Goal: Information Seeking & Learning: Find specific fact

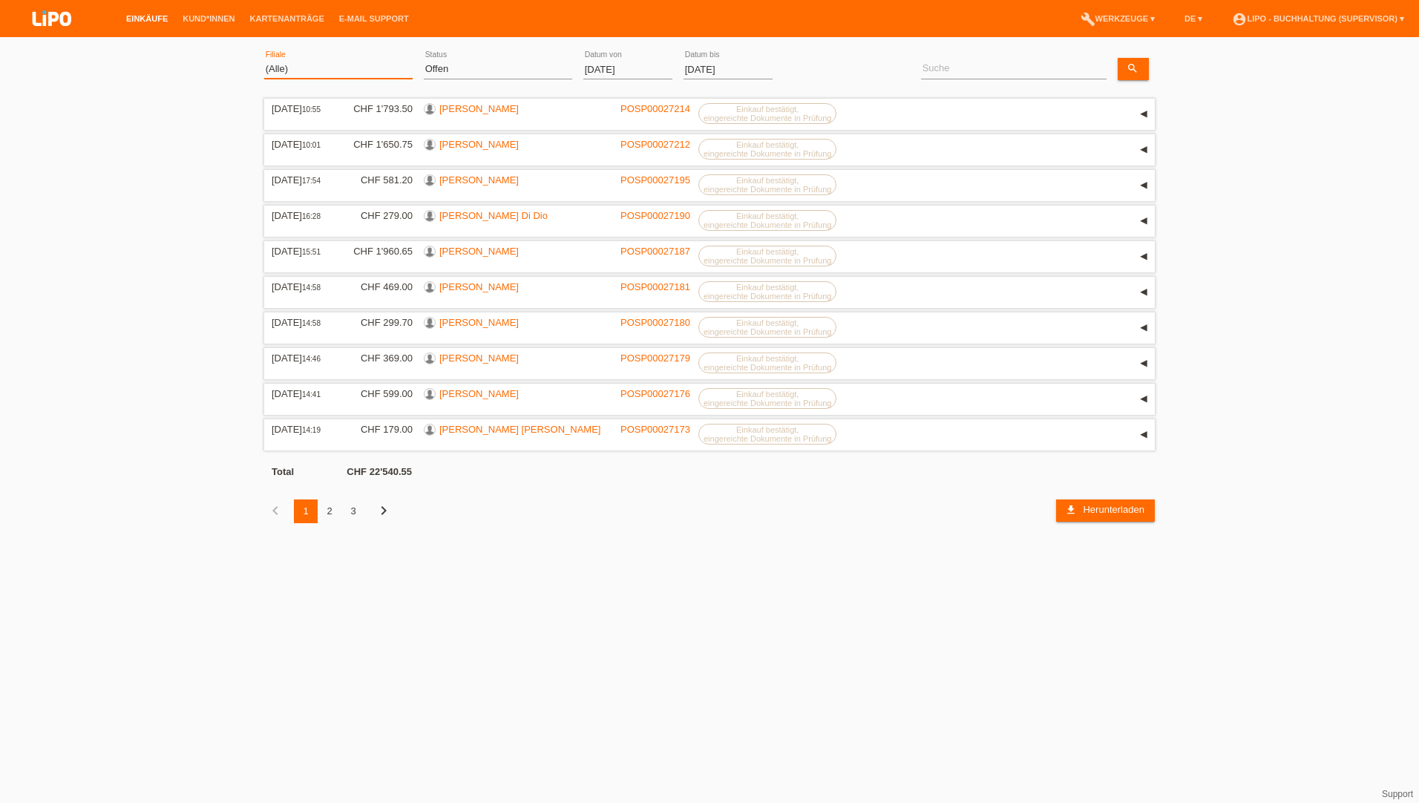
click at [288, 72] on select "(Alle) Aarau Biel Conthey Contone Delémont Dietikon Dietlikon Egerkingen Emmen …" at bounding box center [338, 69] width 148 height 18
select select "723"
click at [264, 60] on select "(Alle) Aarau Biel Conthey Contone Delémont Dietikon Dietlikon Egerkingen Emmen …" at bounding box center [338, 69] width 148 height 18
click at [492, 75] on select "(Alle) Neu Offen Zurückgewiesen Zurückgetreten / Storniert Abgeschlossen" at bounding box center [498, 69] width 148 height 18
select select "ALL"
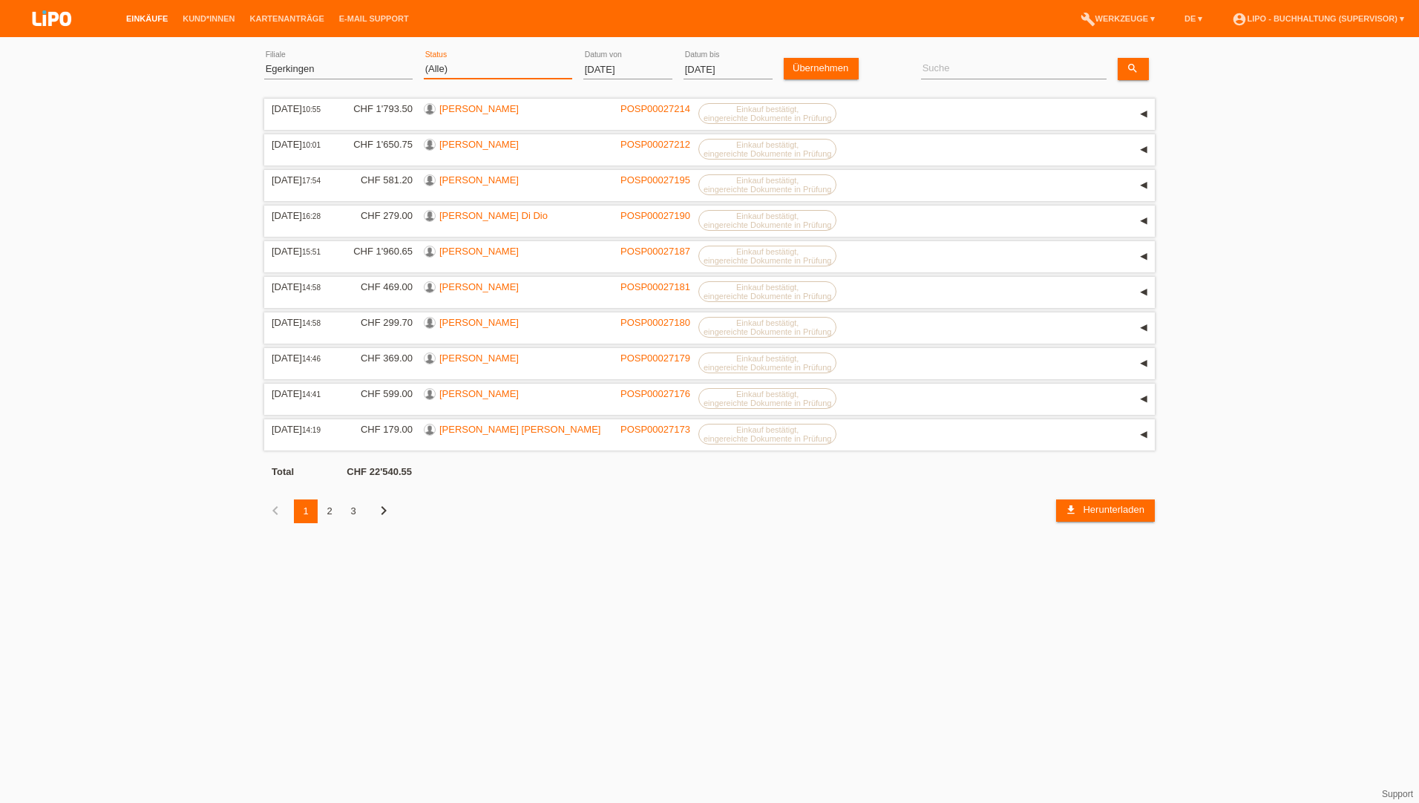
click at [424, 60] on select "(Alle) Neu Offen Zurückgewiesen Zurückgetreten / Storniert Abgeschlossen" at bounding box center [498, 69] width 148 height 18
click at [825, 69] on link "Übernehmen" at bounding box center [821, 69] width 75 height 22
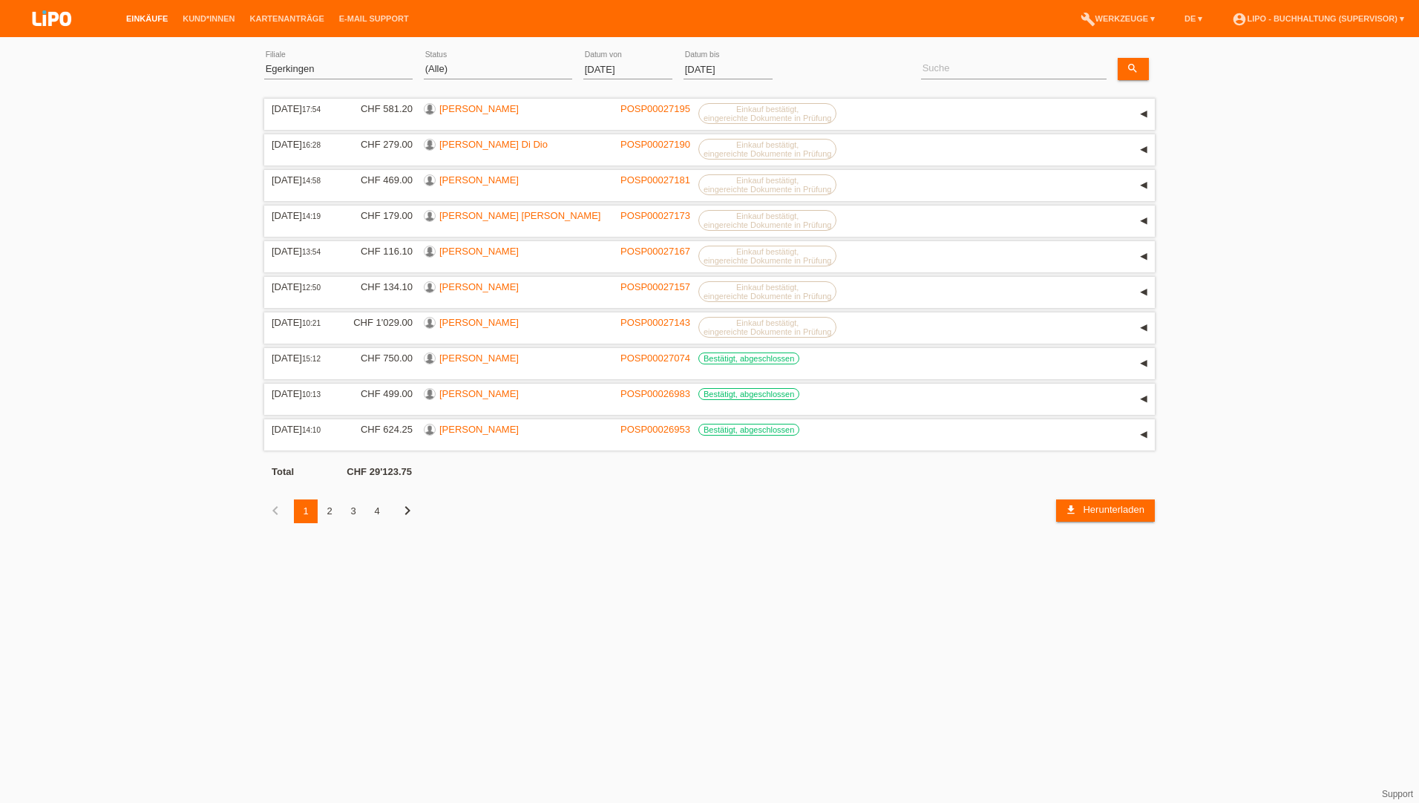
click at [609, 79] on div "01.08.2025 error Datum von" at bounding box center [627, 70] width 89 height 50
click at [608, 64] on input "01.08.2025" at bounding box center [627, 69] width 89 height 19
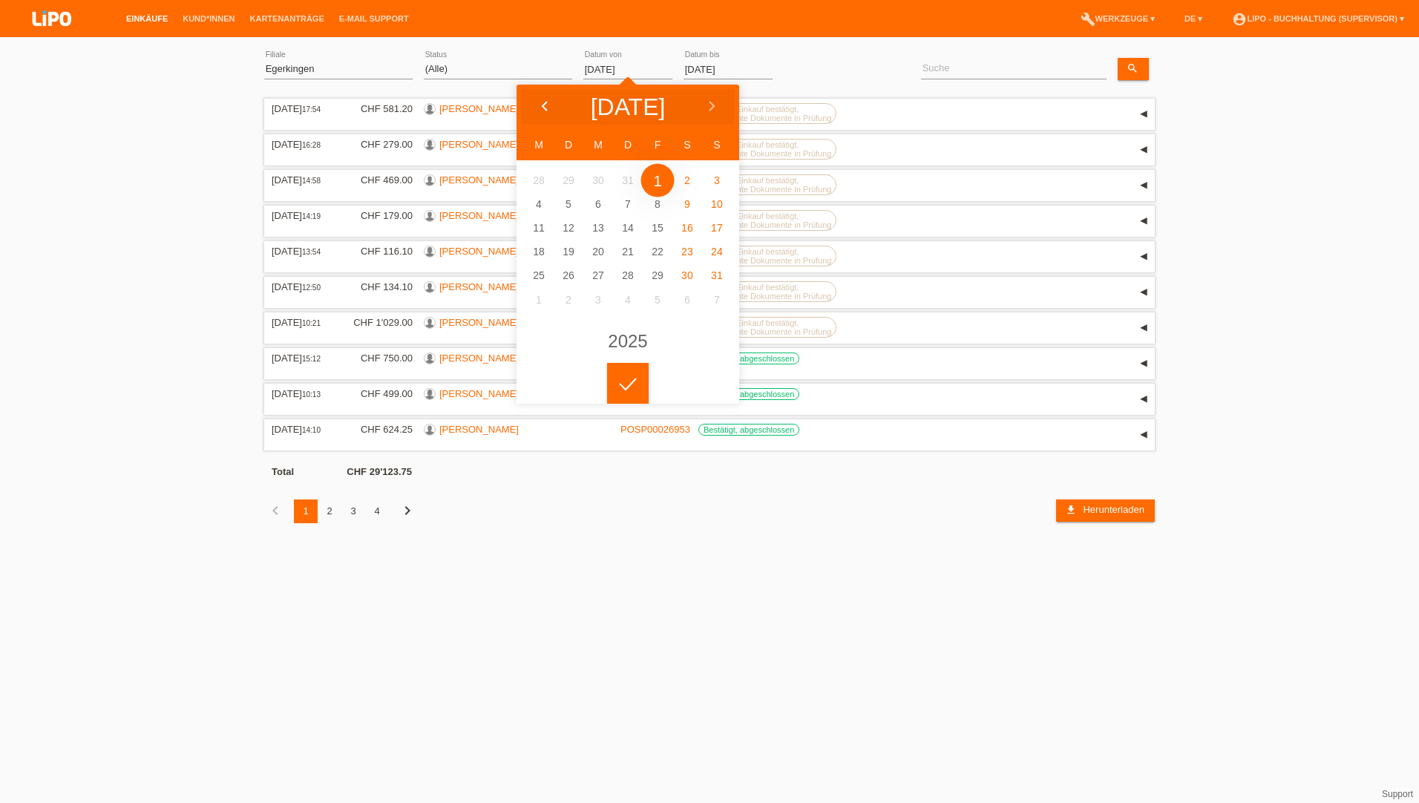
click at [543, 105] on polyline at bounding box center [545, 106] width 4 height 9
type input "01.07.2025"
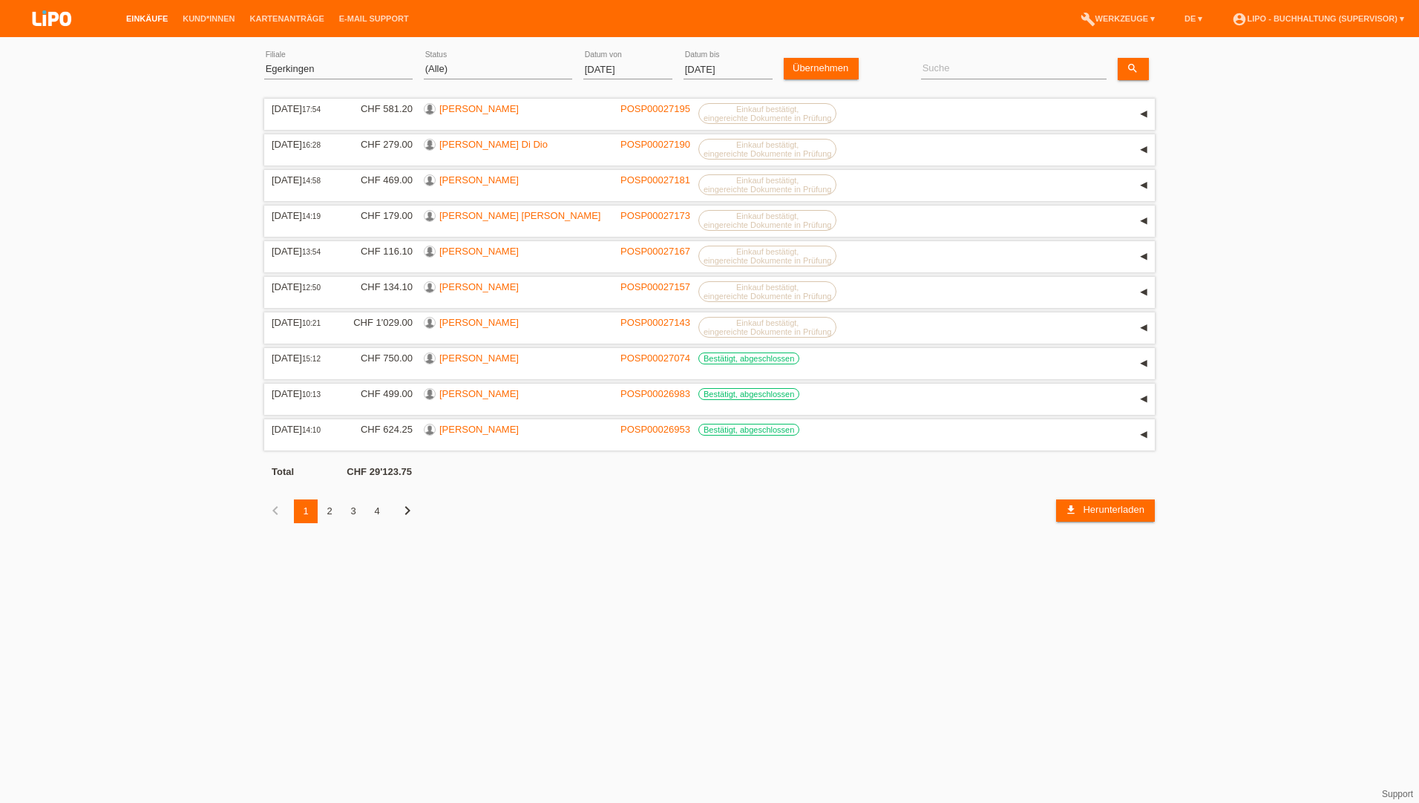
click at [624, 393] on div at bounding box center [628, 372] width 42 height 42
click at [797, 65] on link "Übernehmen" at bounding box center [821, 69] width 75 height 22
click at [450, 517] on div "7" at bounding box center [448, 512] width 24 height 24
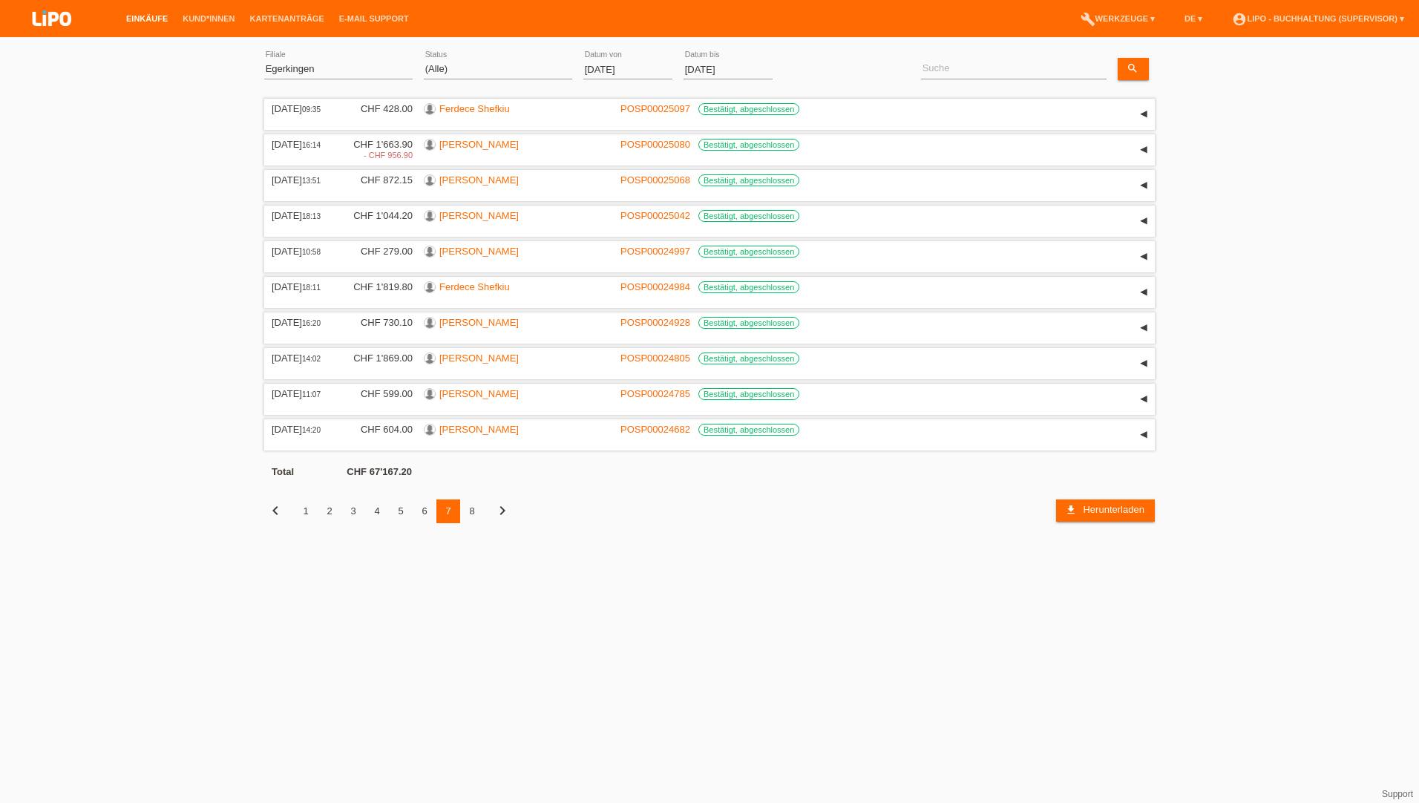
click at [381, 511] on div "4" at bounding box center [377, 512] width 24 height 24
click at [401, 508] on div "5" at bounding box center [401, 512] width 24 height 24
click at [928, 73] on input at bounding box center [1014, 69] width 186 height 19
type input "nadine"
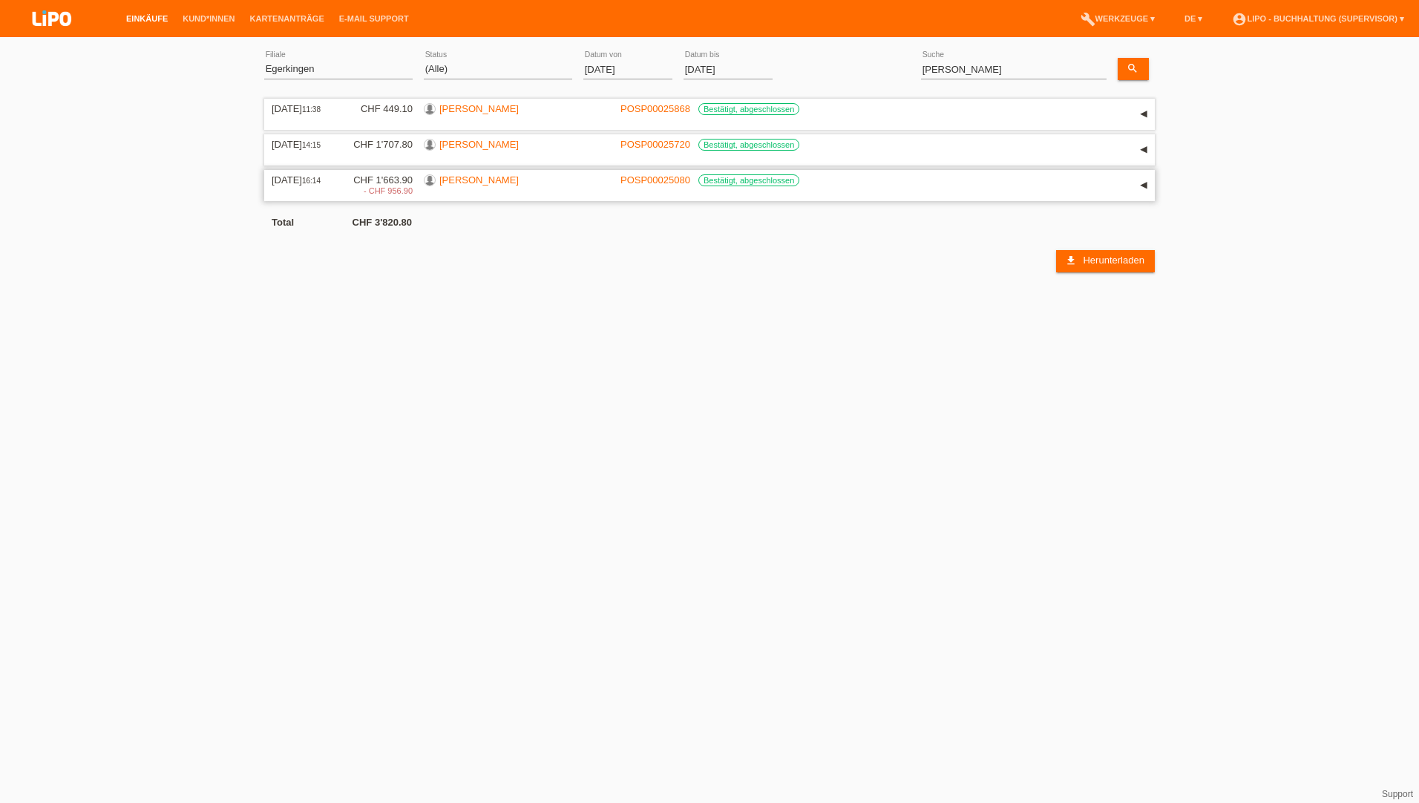
click at [377, 176] on div "CHF 1'663.90 - CHF 956.90" at bounding box center [377, 185] width 71 height 22
click at [447, 175] on link "[PERSON_NAME]" at bounding box center [478, 179] width 79 height 11
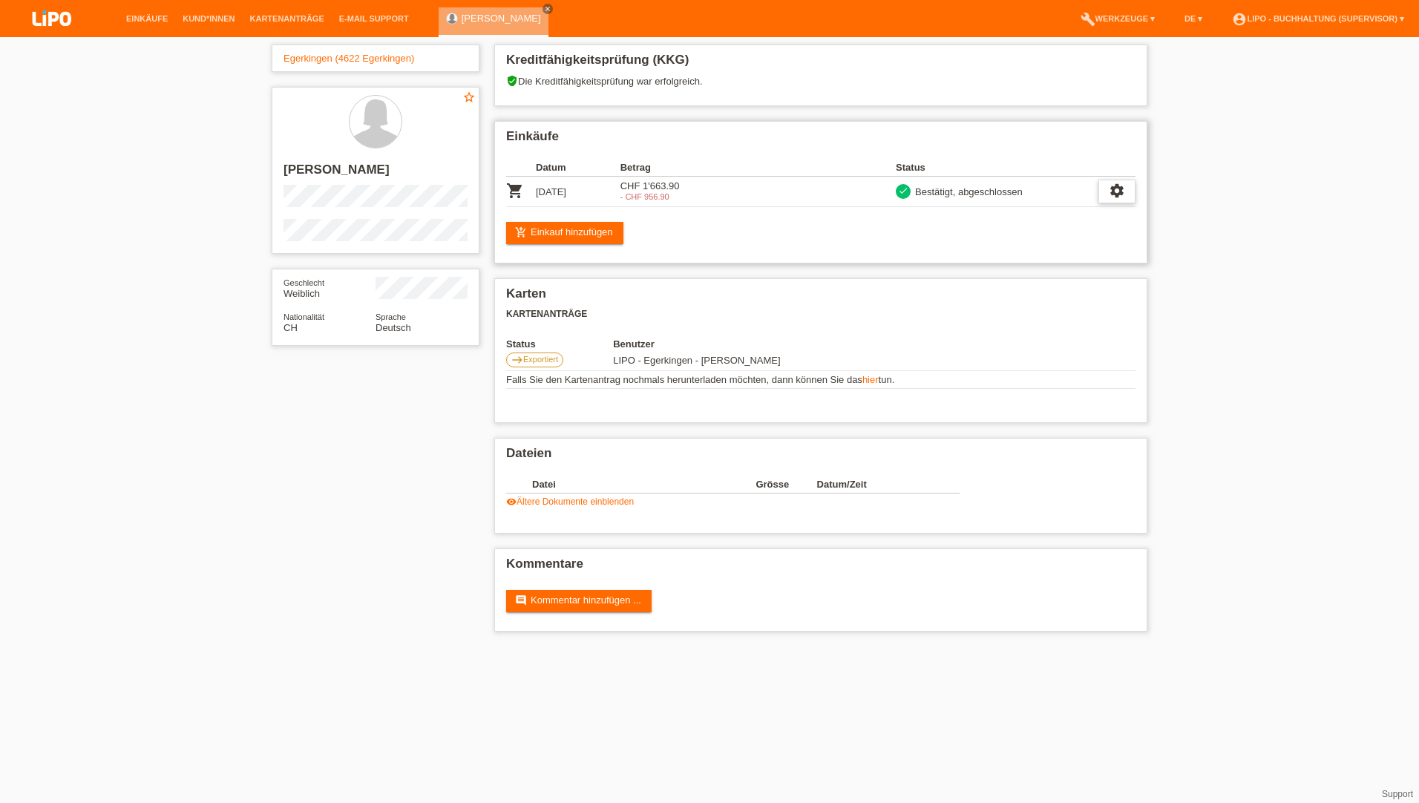
click at [1129, 199] on div "settings" at bounding box center [1116, 192] width 37 height 24
click at [1055, 218] on span "Anzeigen" at bounding box center [1038, 215] width 45 height 18
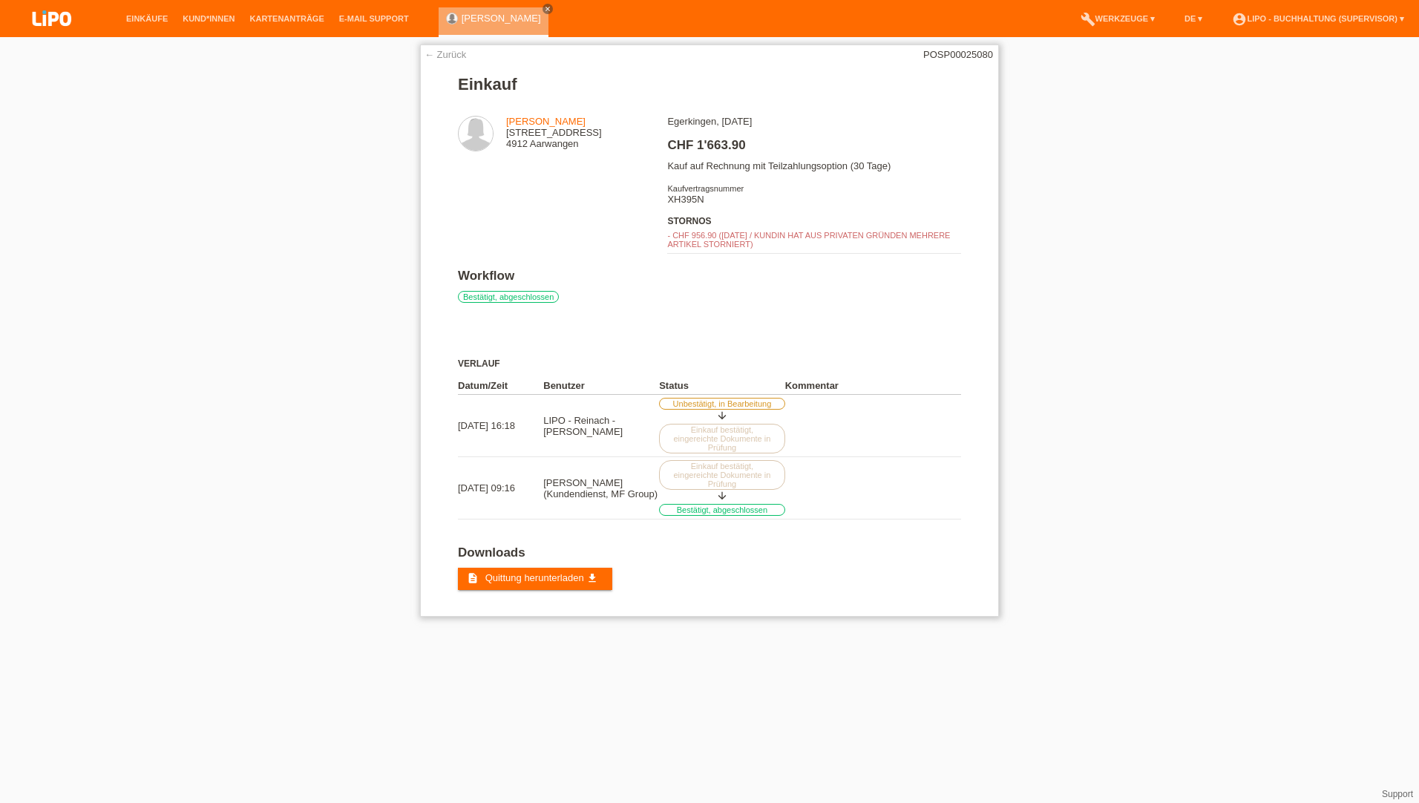
drag, startPoint x: 800, startPoint y: 248, endPoint x: 662, endPoint y: 235, distance: 138.7
click at [662, 235] on div "Nadine Salm Turnhallenstrasse 8 4912 Aarwangen Egerkingen, 18.07.2025 CHF 1'663…" at bounding box center [709, 192] width 503 height 153
copy div "- CHF 956.90 (01.09.2025 / KUNDIN HAT AUS PRIVATEN GRÜNDEN MEHRERE ARTIKEL STOR…"
